Goal: Information Seeking & Learning: Learn about a topic

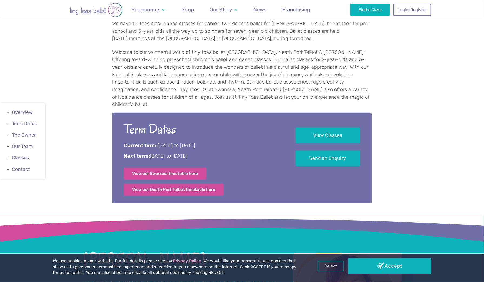
scroll to position [249, 0]
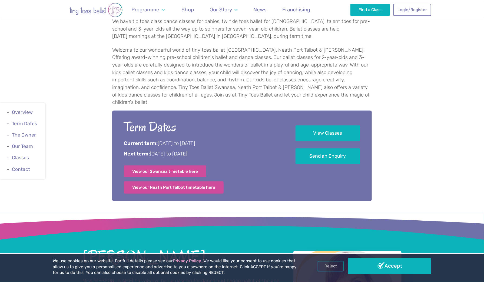
click at [335, 125] on link "View Classes" at bounding box center [327, 133] width 65 height 16
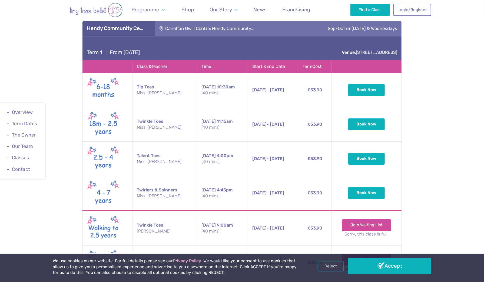
scroll to position [975, 0]
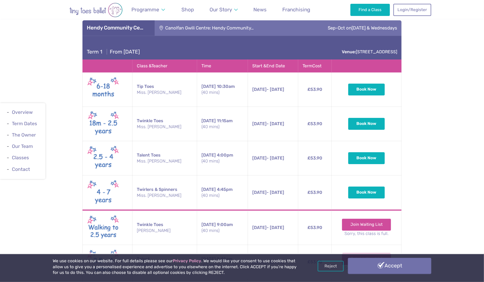
click at [392, 264] on link "Accept" at bounding box center [389, 266] width 83 height 16
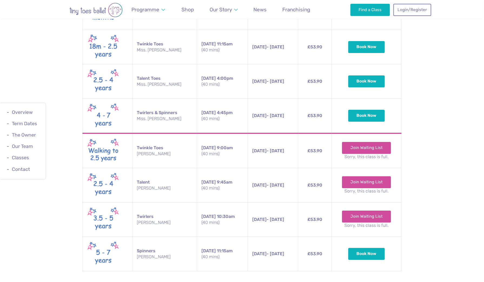
scroll to position [1056, 0]
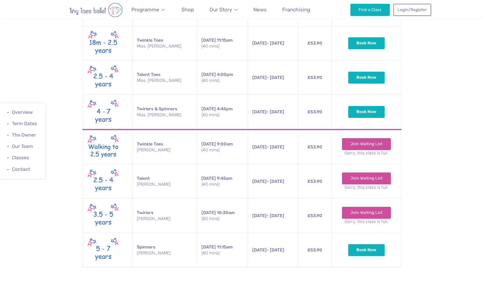
click at [469, 82] on div "Our Classes in [GEOGRAPHIC_DATA] Hendy Community Ce… Canolfan Gwili Centre: Hen…" at bounding box center [242, 89] width 484 height 367
click at [441, 48] on div "Our Classes in [GEOGRAPHIC_DATA] Hendy Community Ce… Canolfan Gwili Centre: Hen…" at bounding box center [242, 89] width 484 height 367
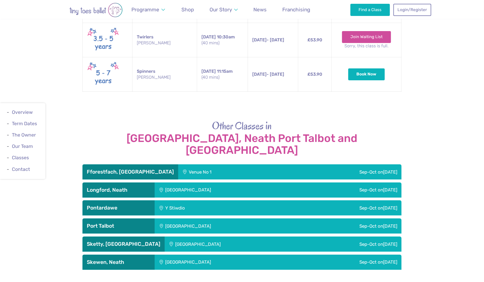
scroll to position [1245, 0]
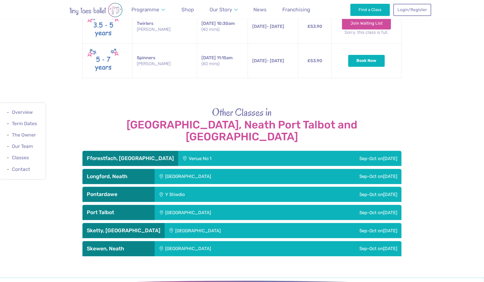
drag, startPoint x: 203, startPoint y: 129, endPoint x: 442, endPoint y: 109, distance: 240.1
click at [449, 109] on div "Other Classes in [GEOGRAPHIC_DATA], [GEOGRAPHIC_DATA] and [GEOGRAPHIC_DATA] Ffo…" at bounding box center [242, 180] width 484 height 151
click at [374, 151] on div "Sep-Oct [DATE]" at bounding box center [339, 158] width 123 height 15
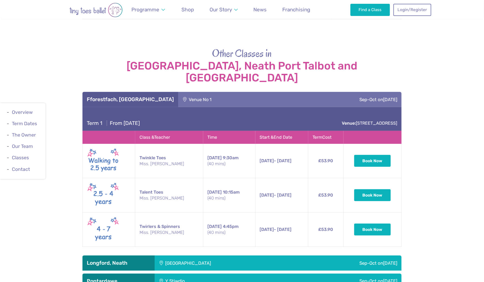
scroll to position [1299, 0]
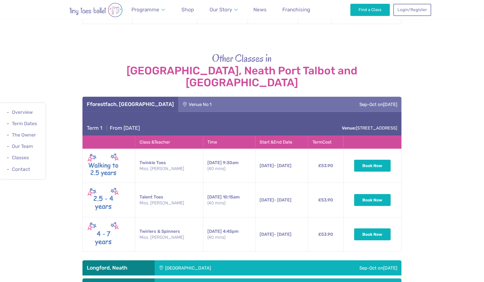
click at [193, 97] on div "Venue No 1" at bounding box center [228, 104] width 100 height 15
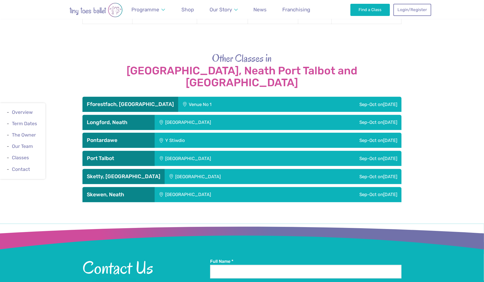
click at [187, 169] on div "[GEOGRAPHIC_DATA]" at bounding box center [232, 176] width 134 height 15
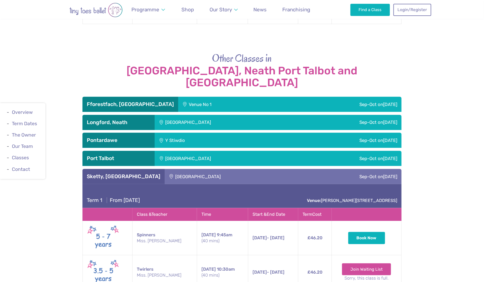
click at [187, 169] on div "[GEOGRAPHIC_DATA]" at bounding box center [232, 176] width 134 height 15
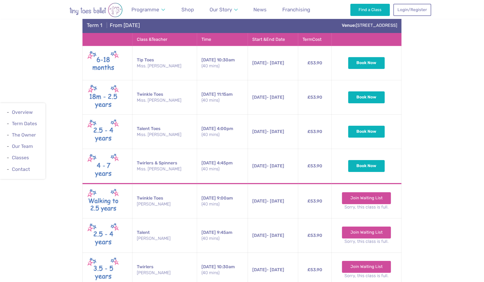
scroll to position [975, 0]
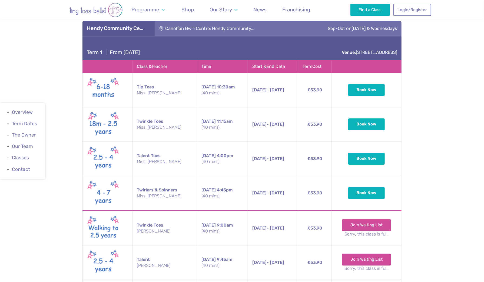
click at [433, 97] on div "Our Classes in [GEOGRAPHIC_DATA] Hendy Community Ce… Canolfan Gwili Centre: Hen…" at bounding box center [242, 170] width 484 height 367
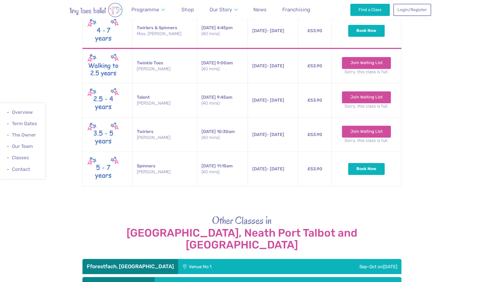
scroll to position [1245, 0]
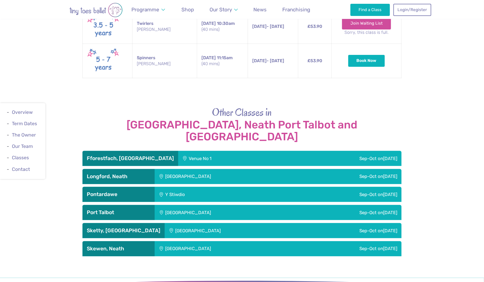
click at [183, 223] on div "[GEOGRAPHIC_DATA]" at bounding box center [232, 230] width 134 height 15
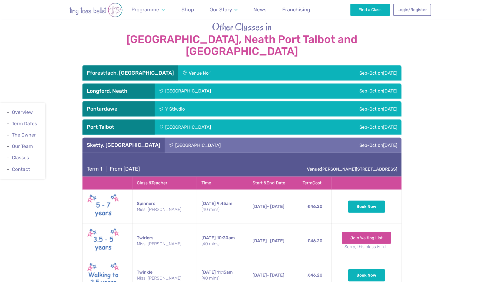
scroll to position [1326, 0]
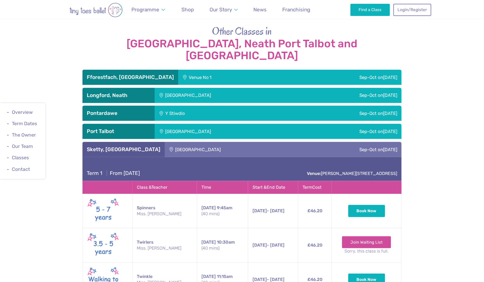
click at [201, 142] on div "[GEOGRAPHIC_DATA]" at bounding box center [232, 149] width 134 height 15
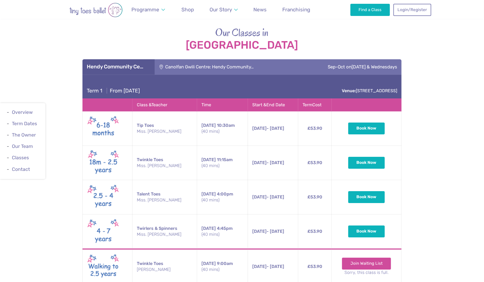
scroll to position [948, 0]
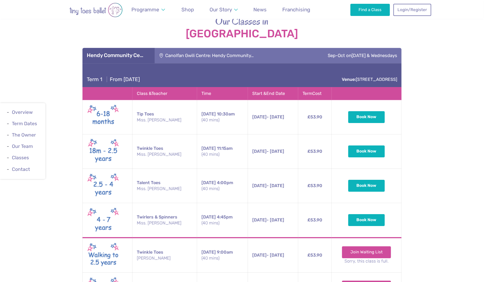
click at [453, 20] on div "Our Classes in [GEOGRAPHIC_DATA] Hendy Community Ce… Canolfan Gwili Centre: Hen…" at bounding box center [242, 197] width 484 height 367
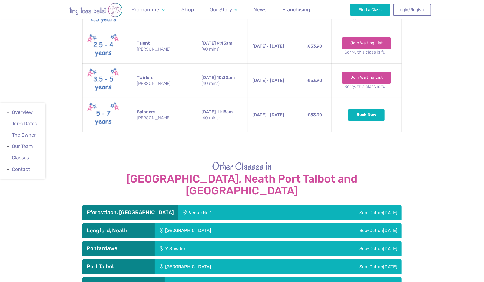
scroll to position [1272, 0]
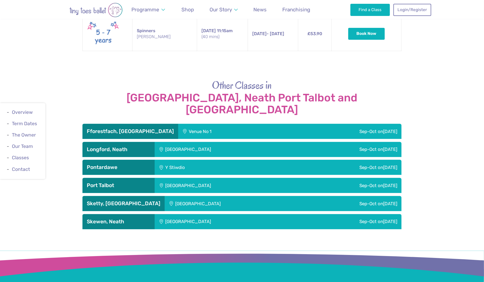
click at [196, 196] on div "[GEOGRAPHIC_DATA]" at bounding box center [232, 203] width 134 height 15
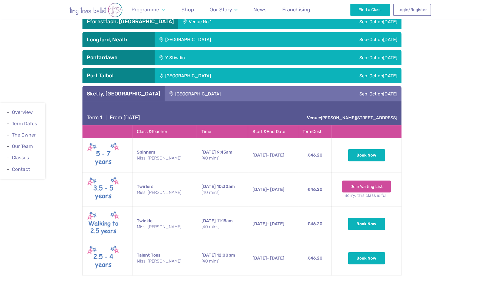
scroll to position [1380, 0]
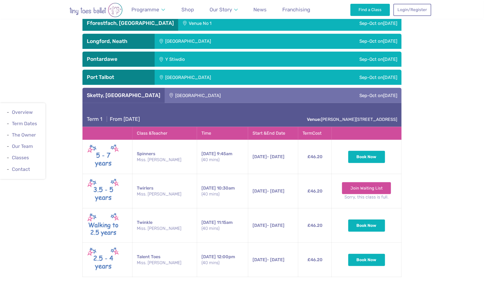
click at [204, 88] on div "[GEOGRAPHIC_DATA]" at bounding box center [232, 95] width 134 height 15
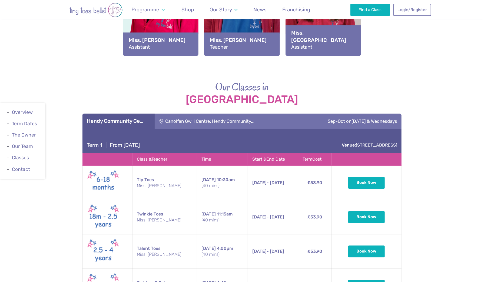
scroll to position [948, 0]
